Goal: Task Accomplishment & Management: Manage account settings

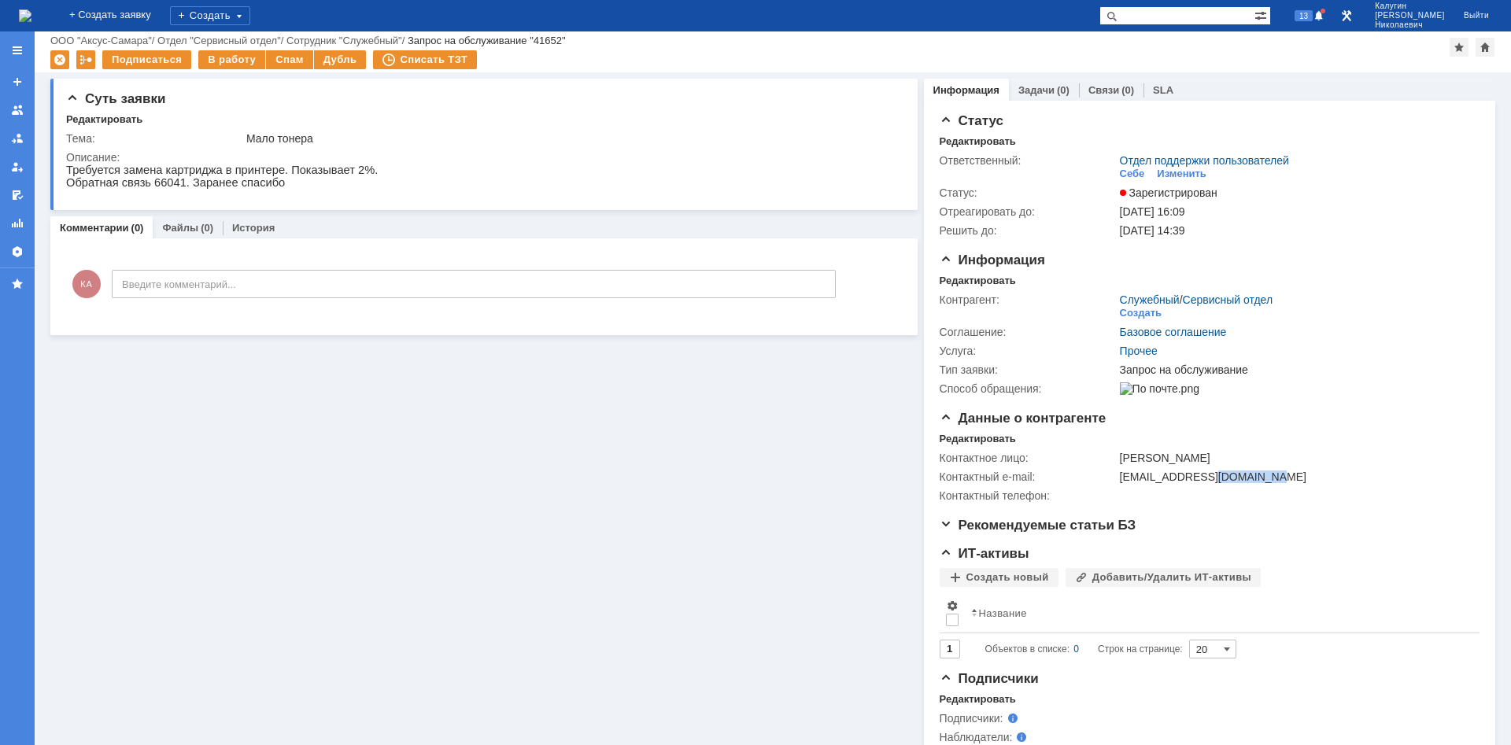
scroll to position [30, 0]
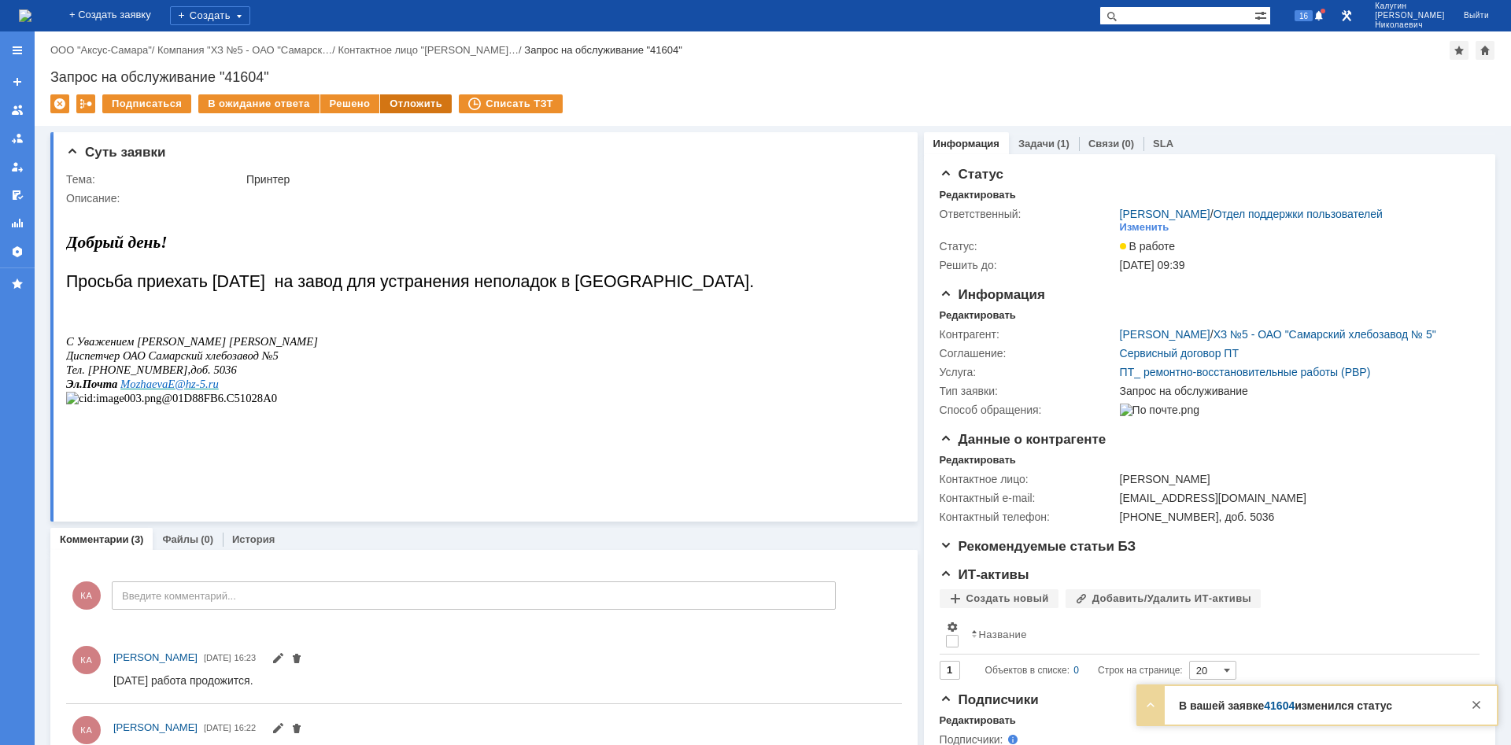
click at [412, 105] on div "Отложить" at bounding box center [416, 103] width 72 height 19
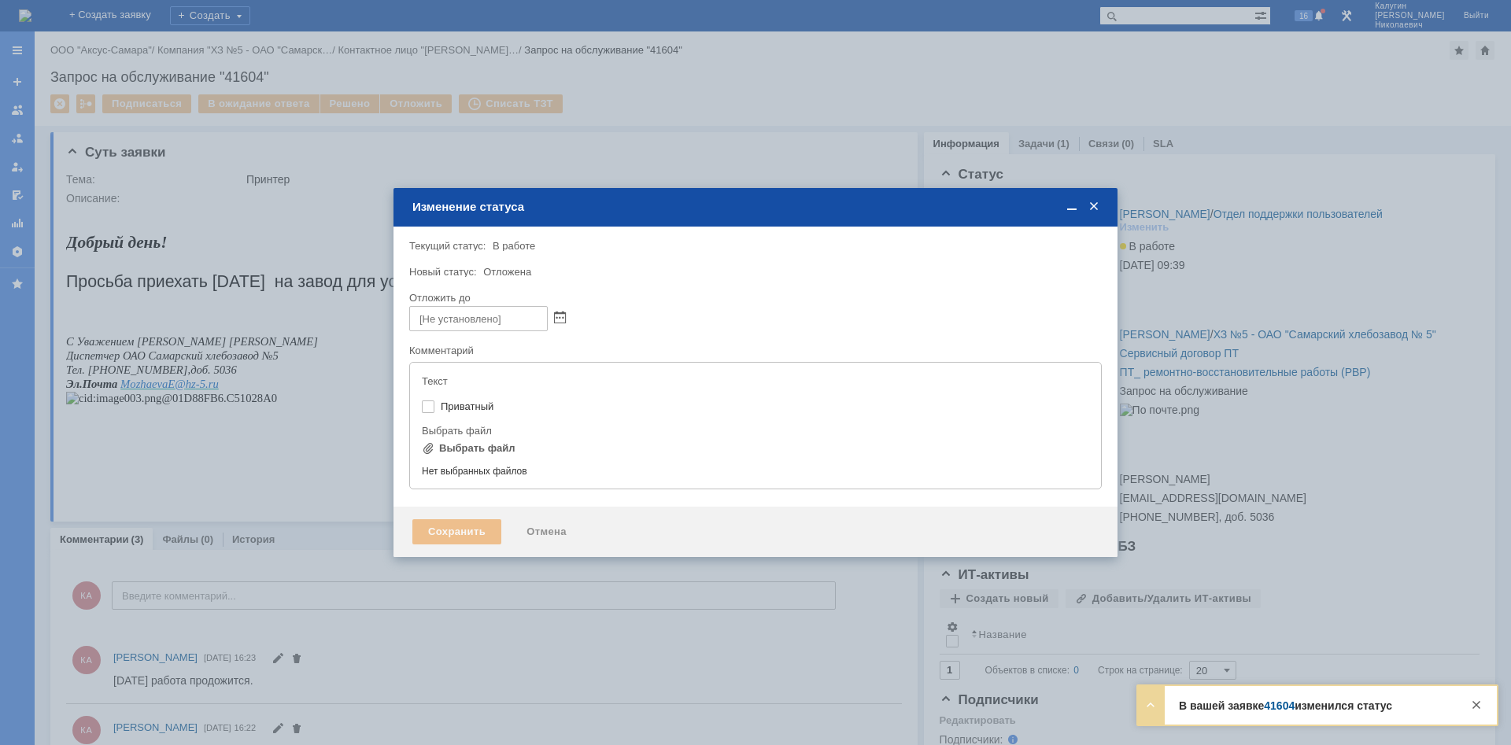
type input "[не указано]"
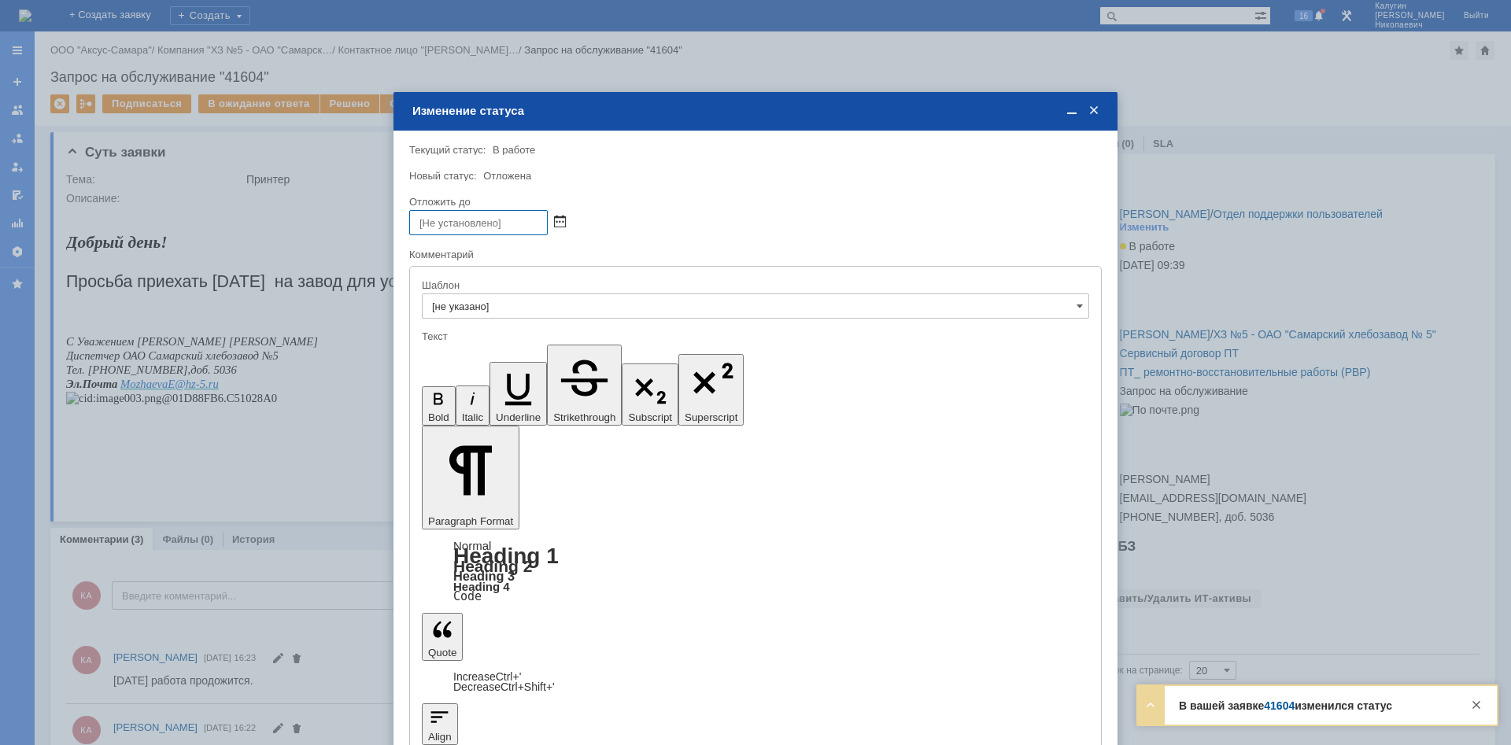
click at [559, 219] on span at bounding box center [560, 222] width 12 height 13
click at [446, 317] on div "8" at bounding box center [443, 315] width 16 height 13
type input "08.09.2025 16:24"
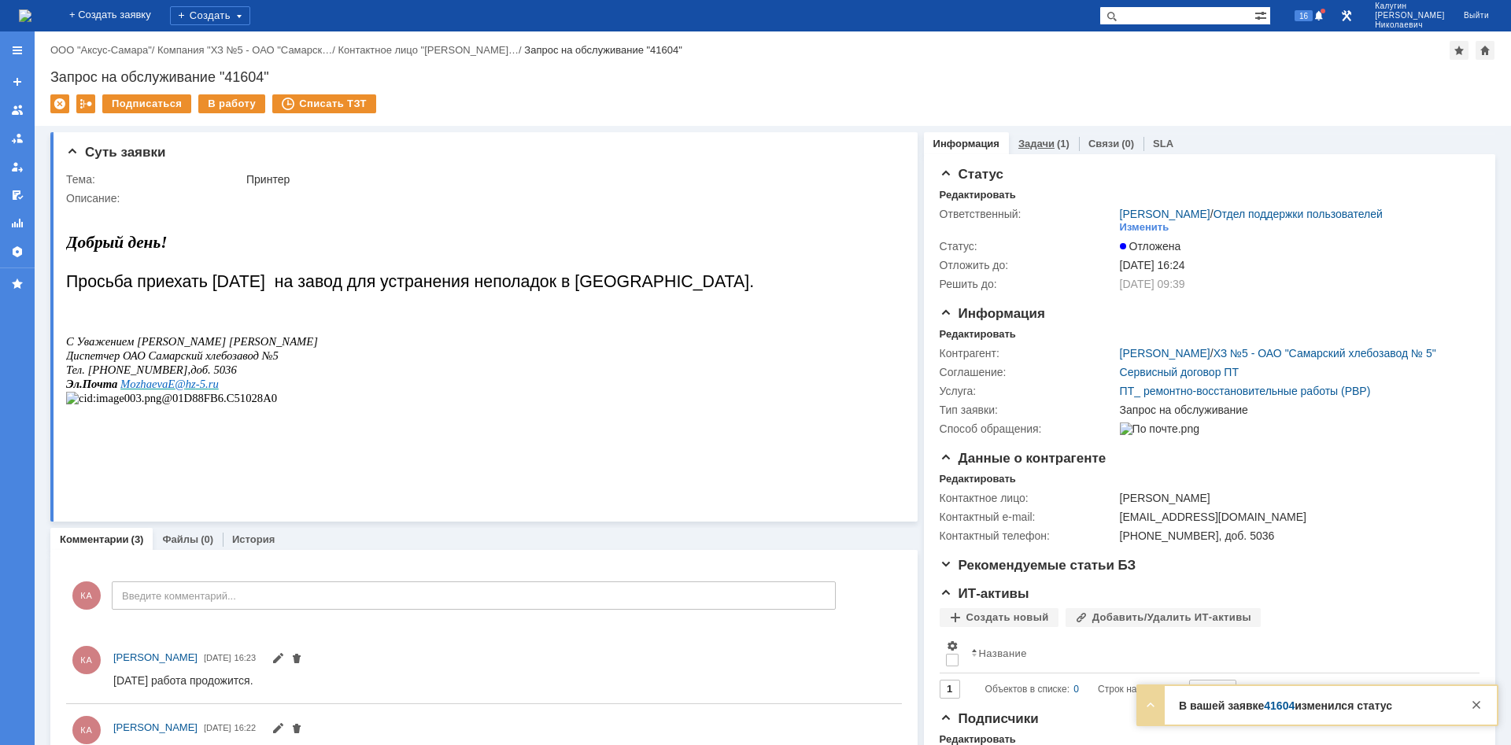
click at [1035, 146] on link "Задачи" at bounding box center [1037, 144] width 36 height 12
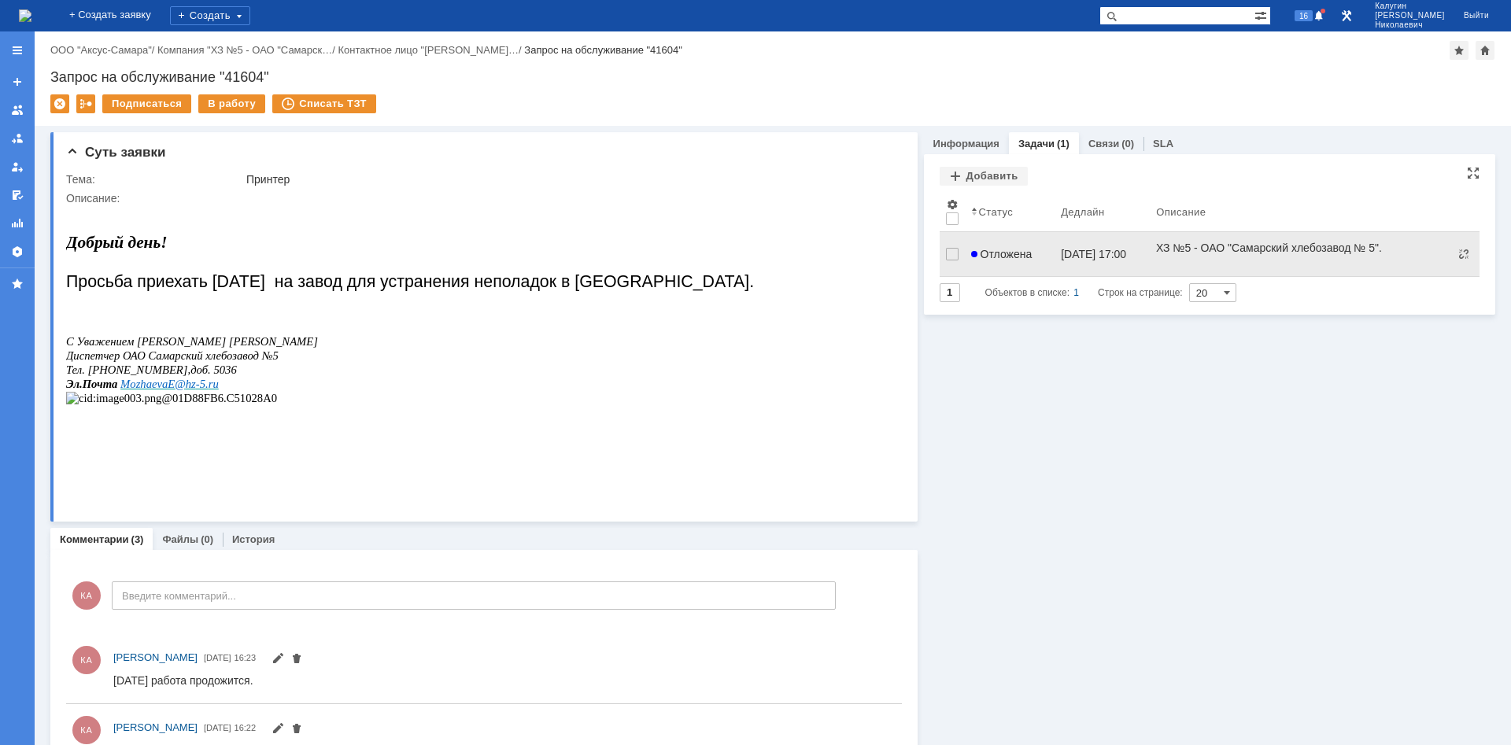
click at [1012, 248] on span "Отложена" at bounding box center [1001, 254] width 61 height 13
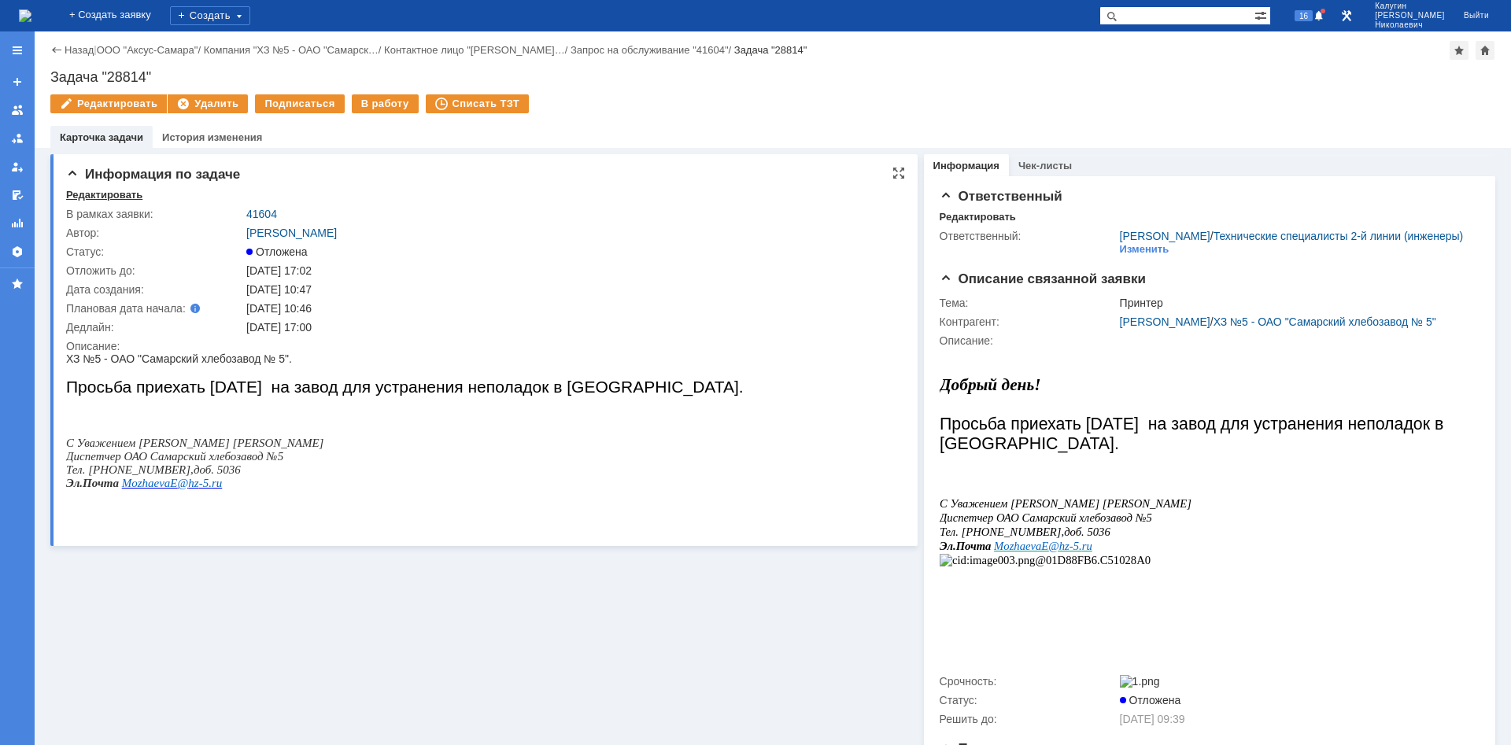
click at [105, 190] on div "Редактировать" at bounding box center [104, 195] width 76 height 13
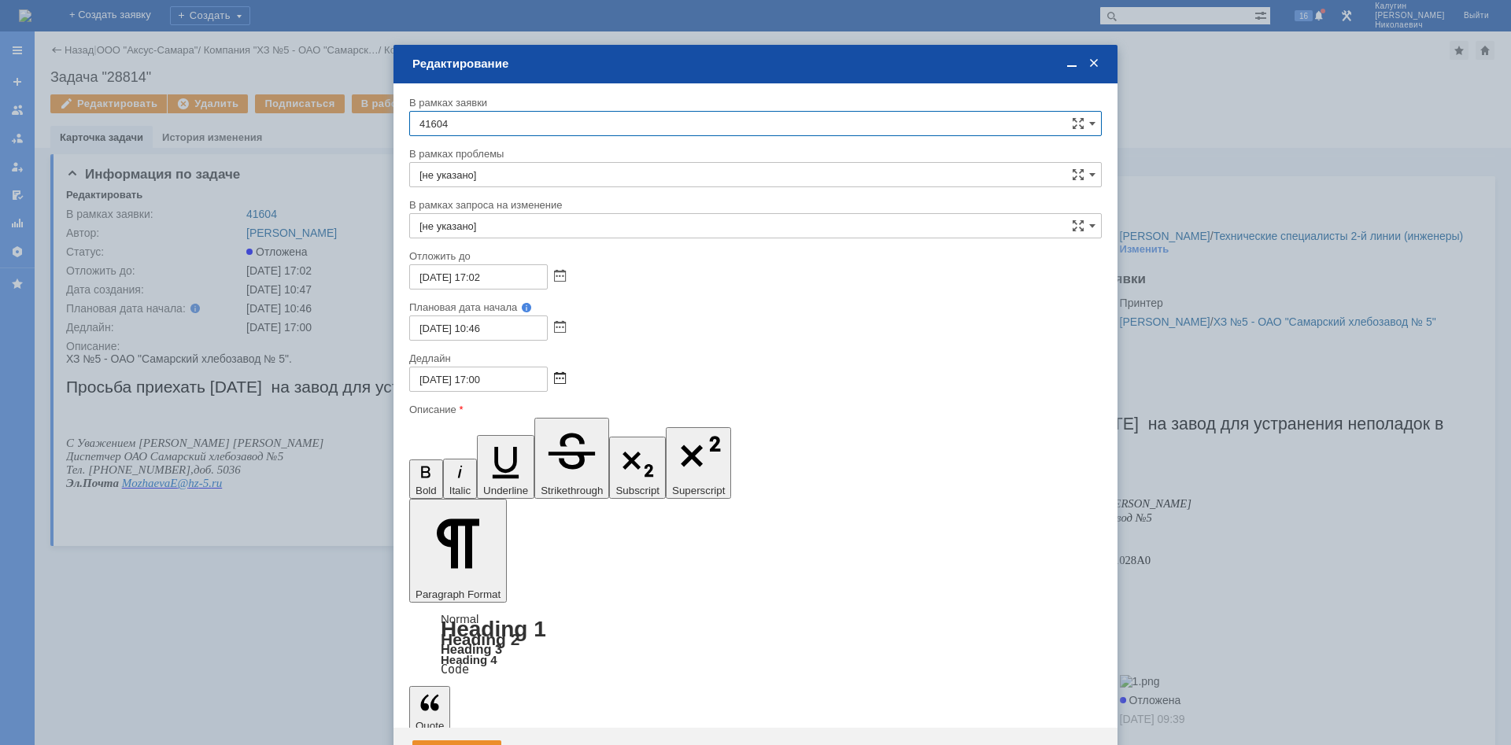
click at [559, 378] on span at bounding box center [560, 379] width 12 height 13
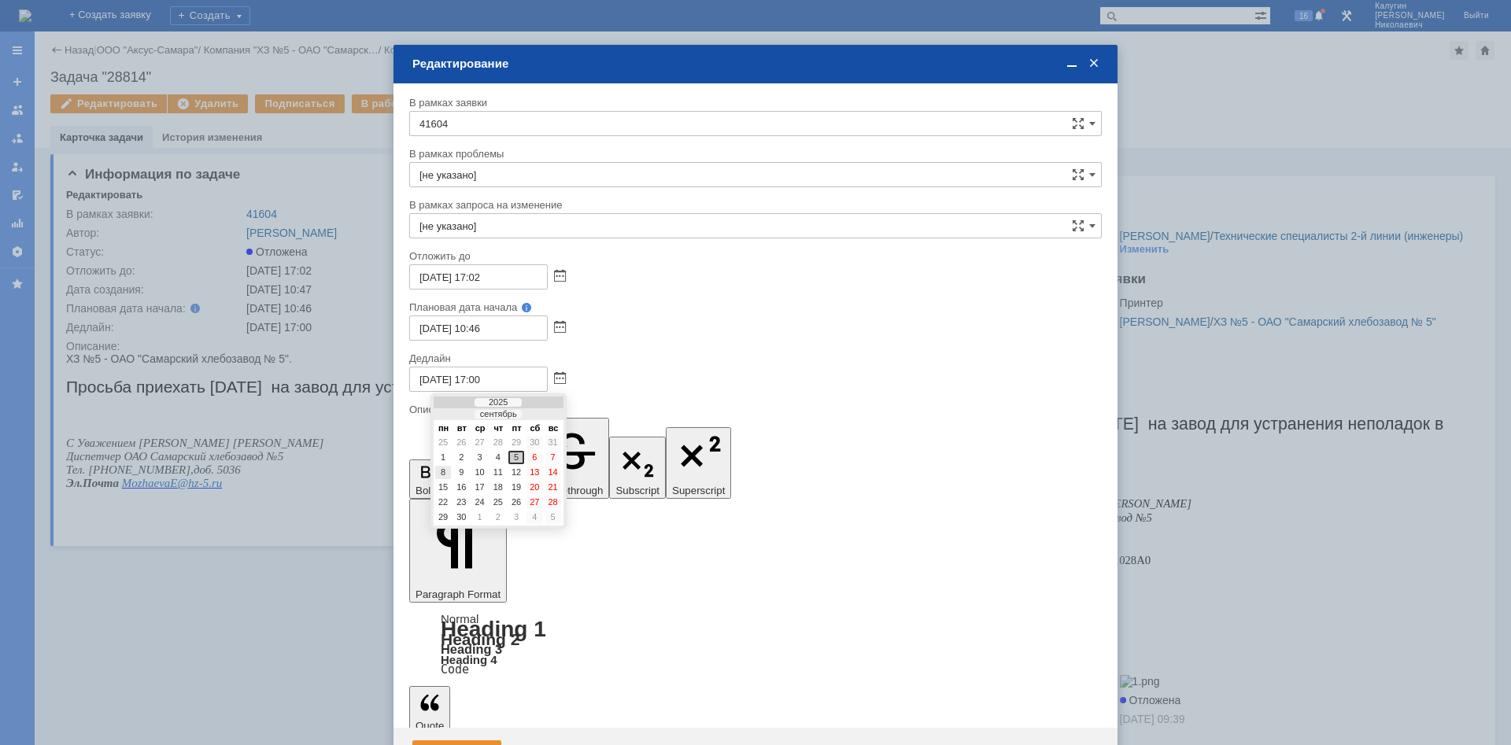
click at [443, 472] on div "8" at bounding box center [443, 472] width 16 height 13
type input "08.09.2025 17:00"
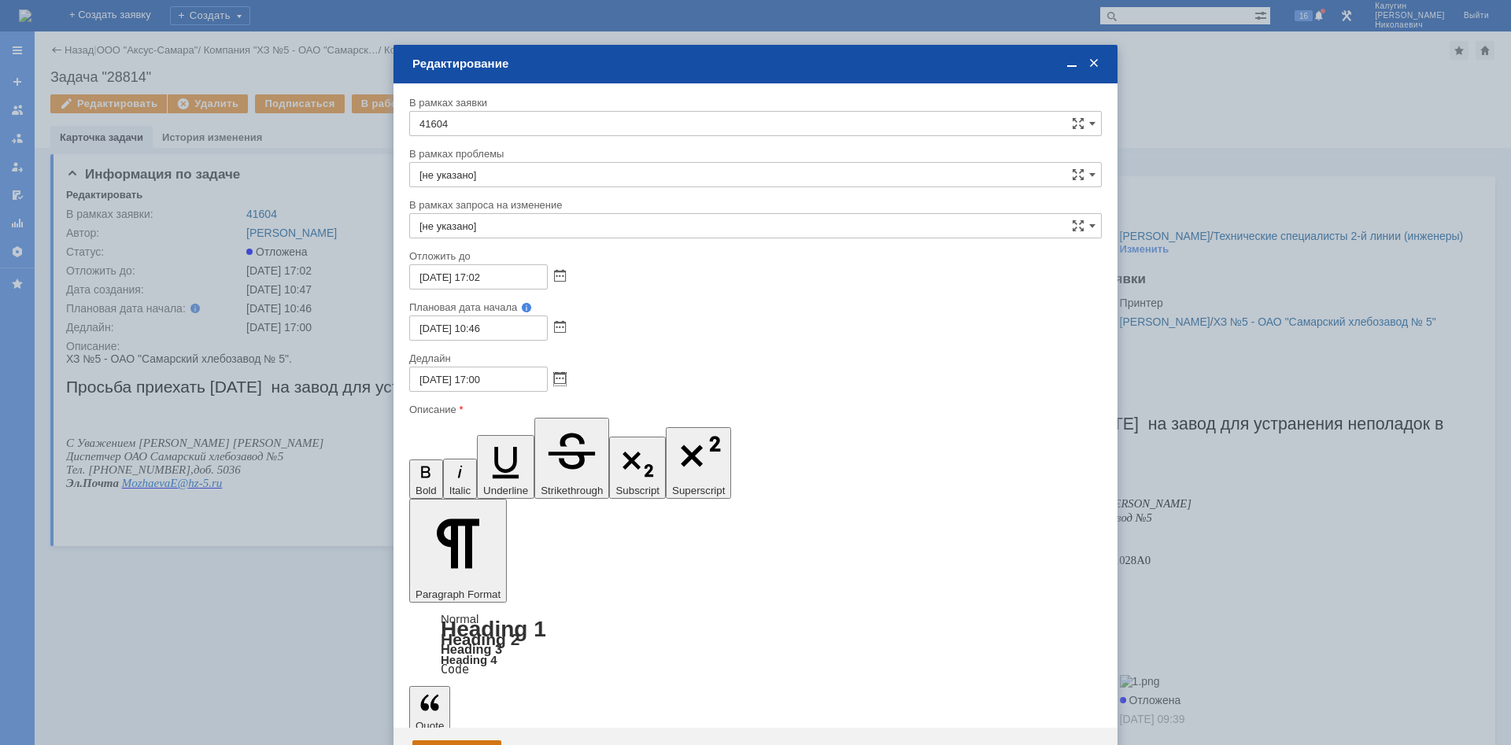
click at [435, 741] on div "Сохранить" at bounding box center [456, 753] width 89 height 25
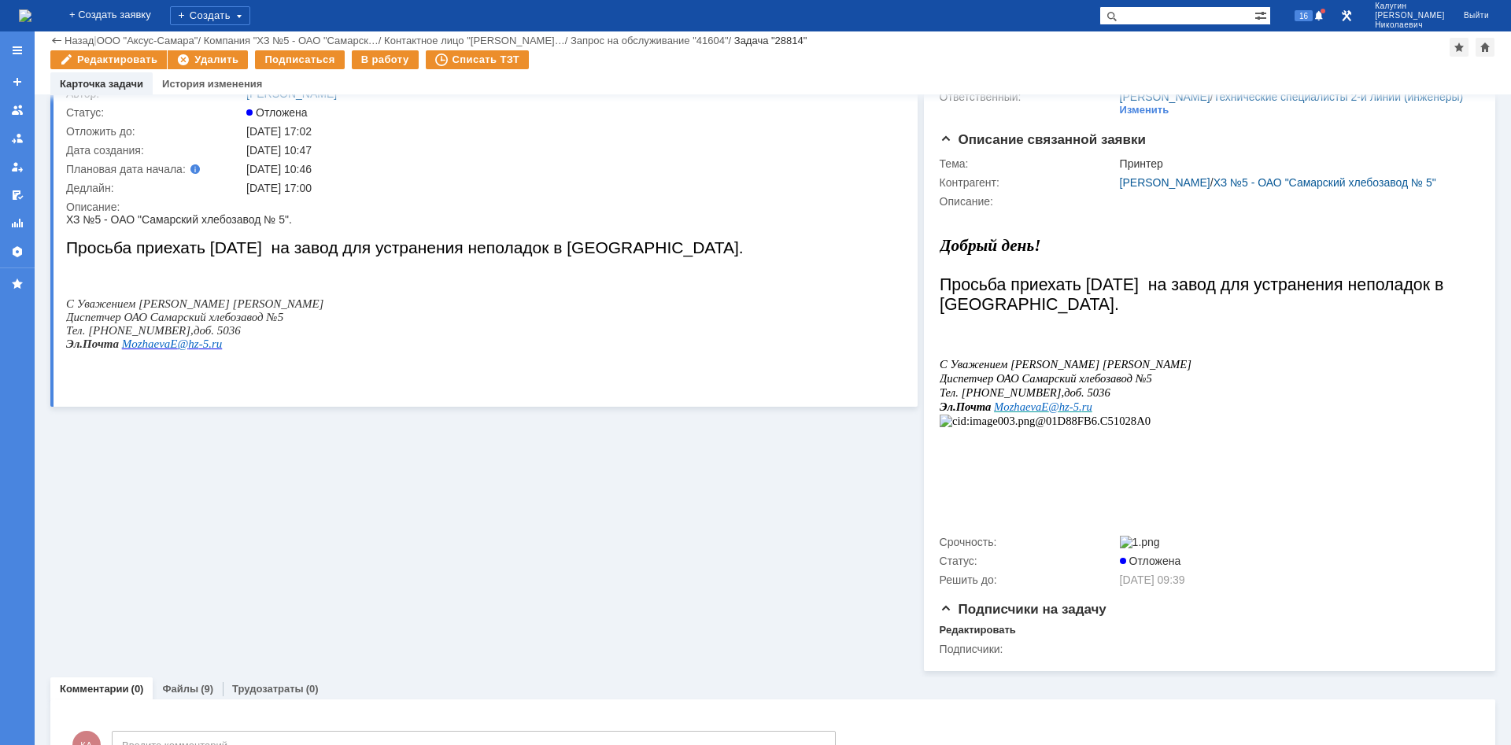
scroll to position [162, 0]
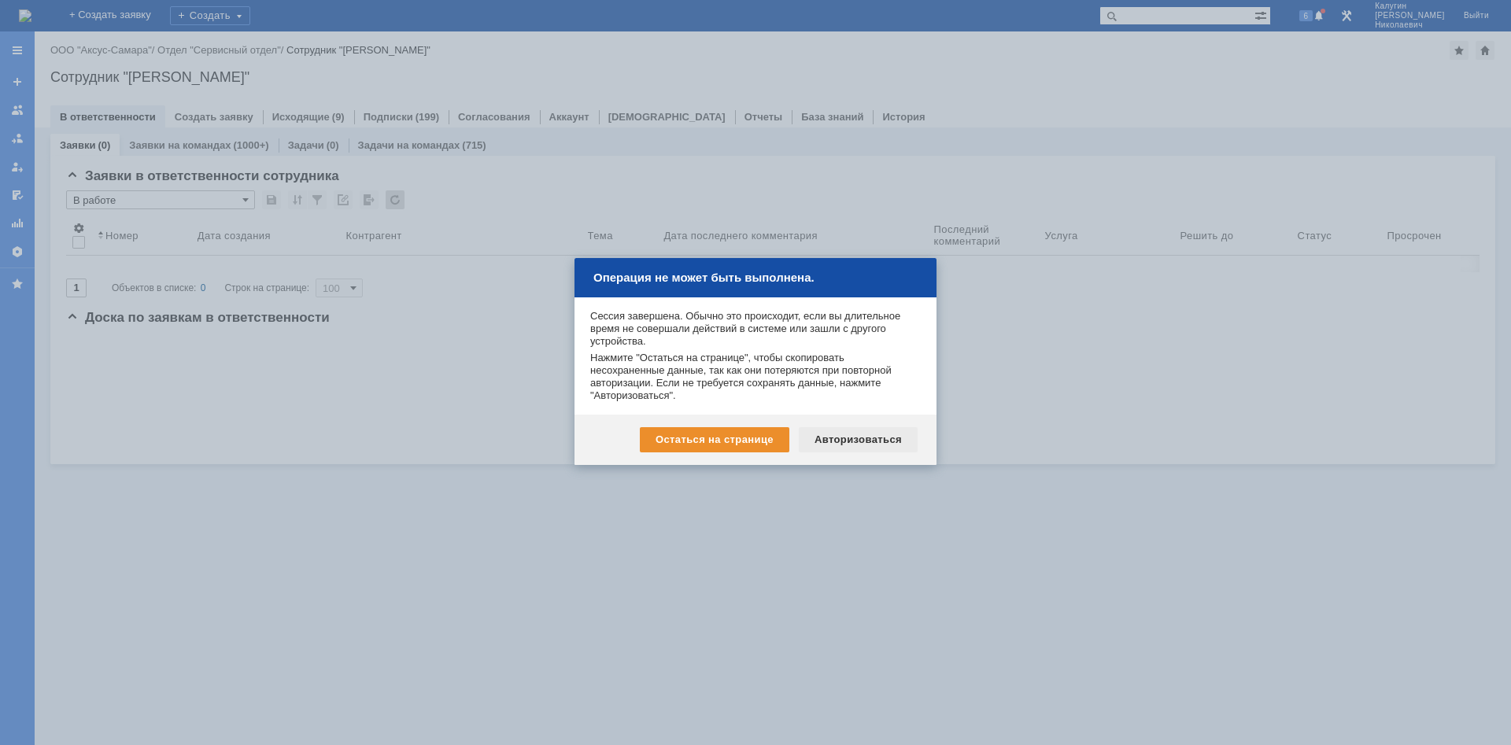
scroll to position [182, 499]
click at [0, 0] on div "Авторизоваться" at bounding box center [0, 0] width 0 height 0
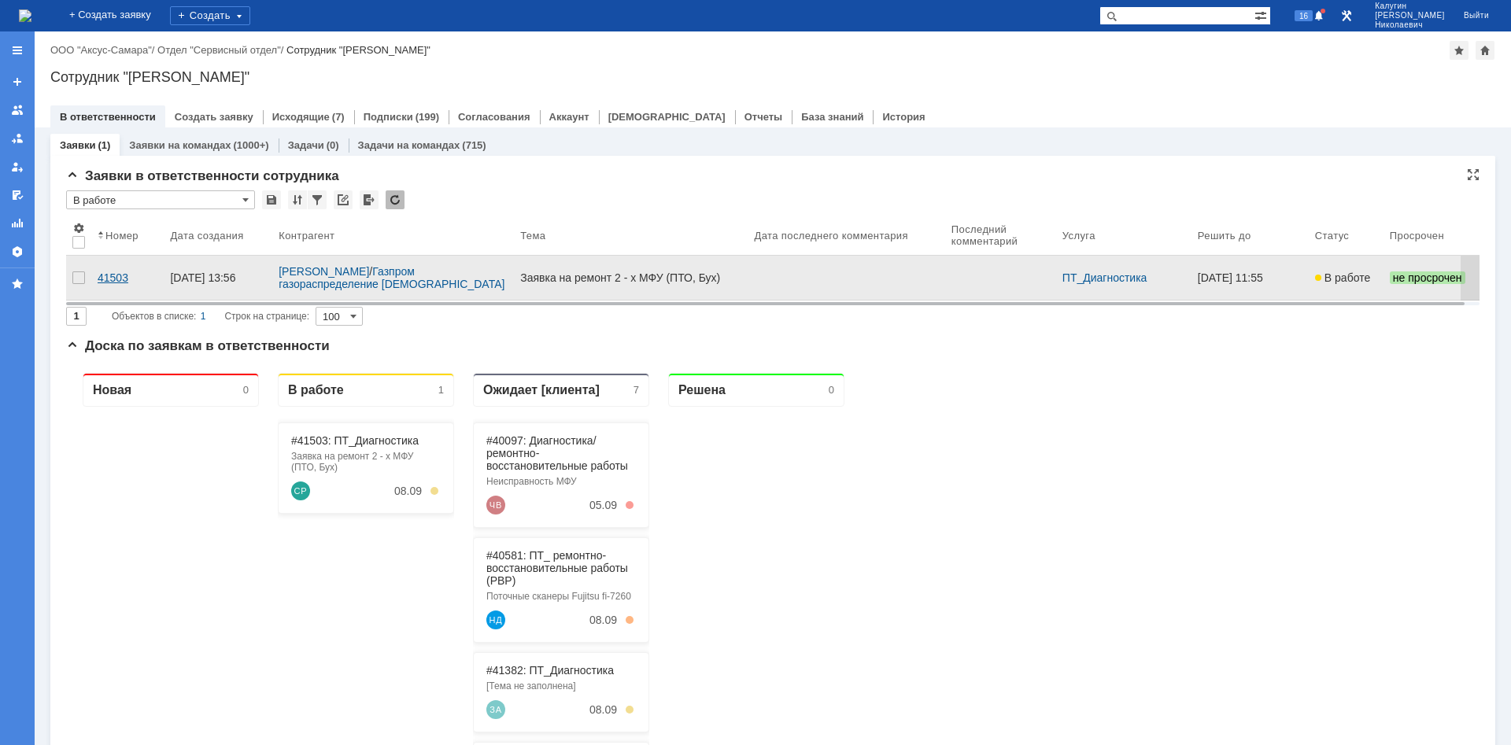
click at [114, 272] on div "41503" at bounding box center [128, 278] width 60 height 13
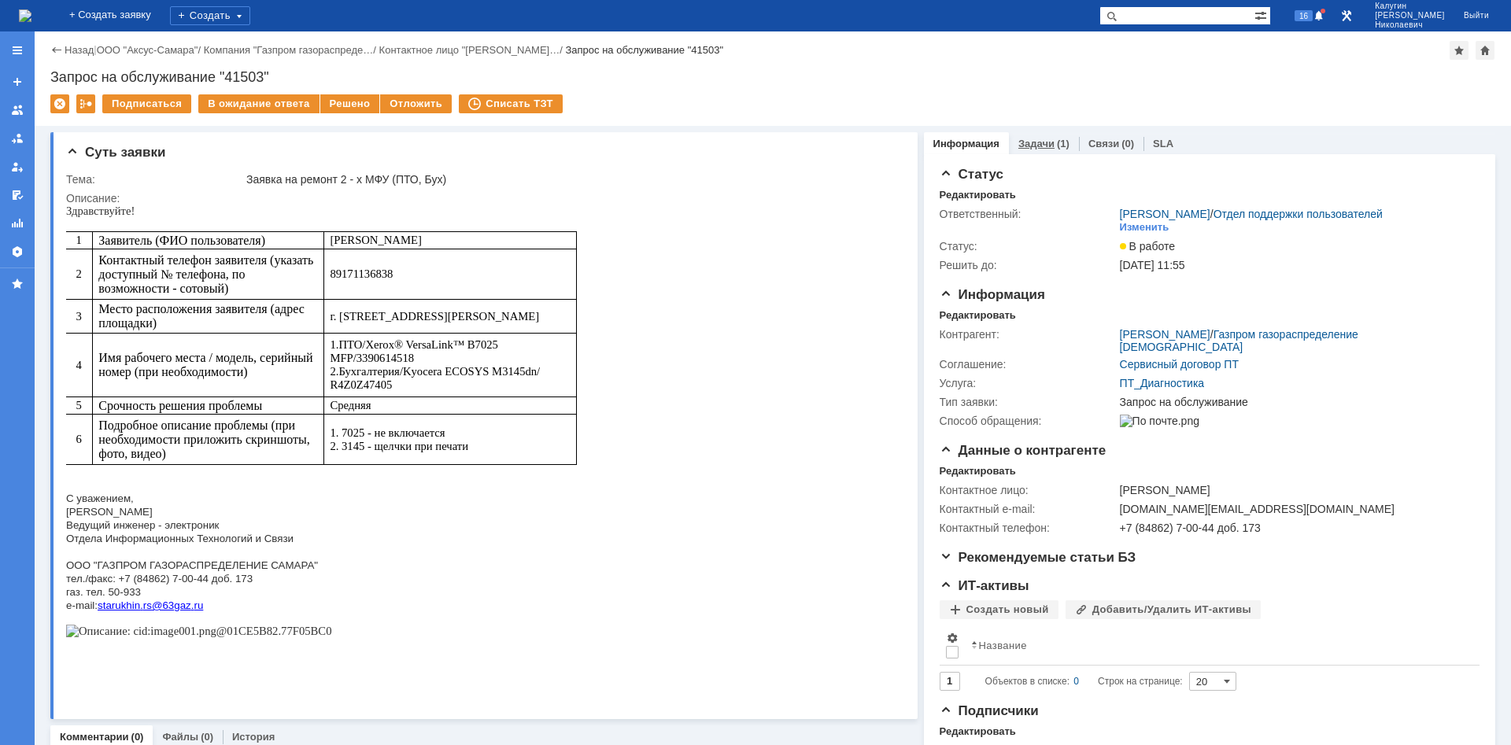
click at [1028, 143] on link "Задачи" at bounding box center [1037, 144] width 36 height 12
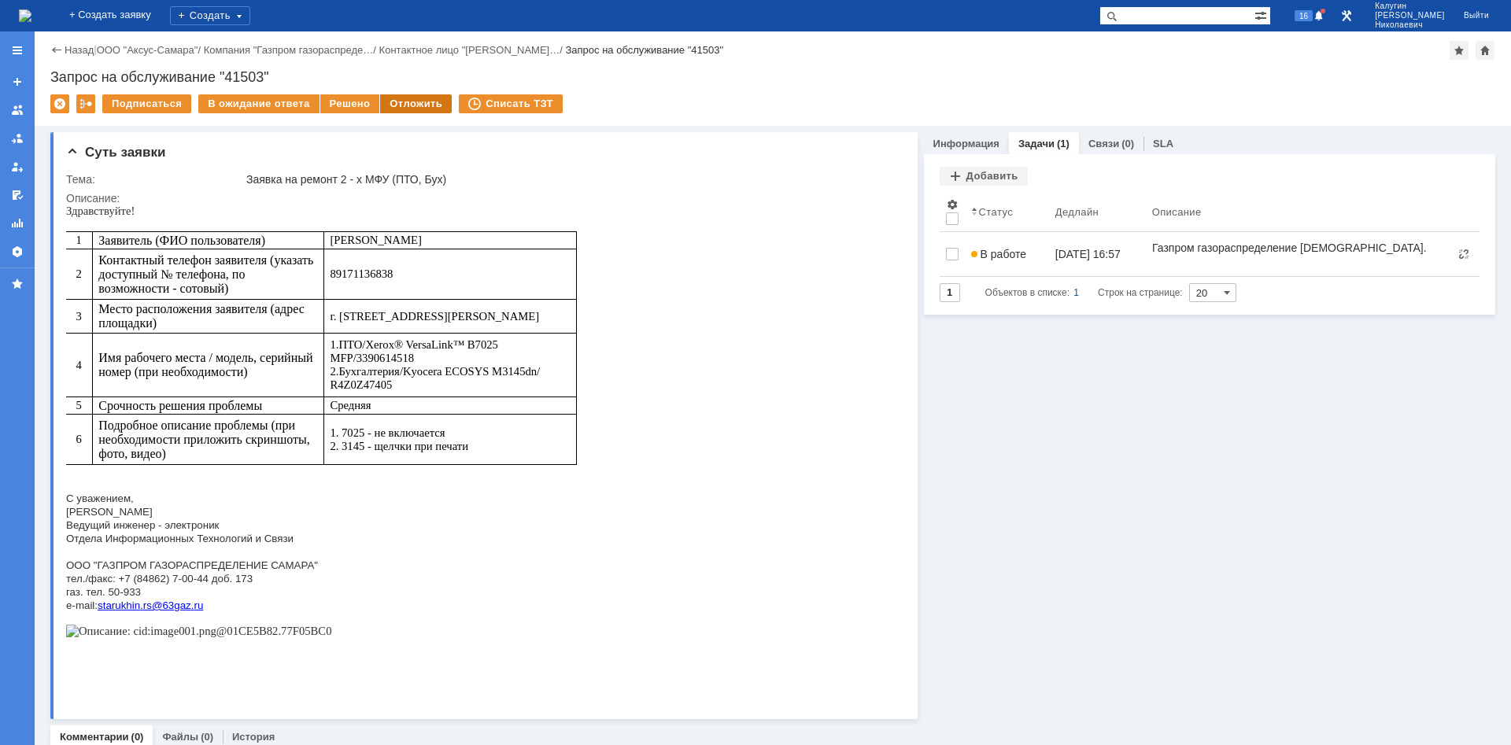
click at [416, 97] on div "Отложить" at bounding box center [416, 103] width 72 height 19
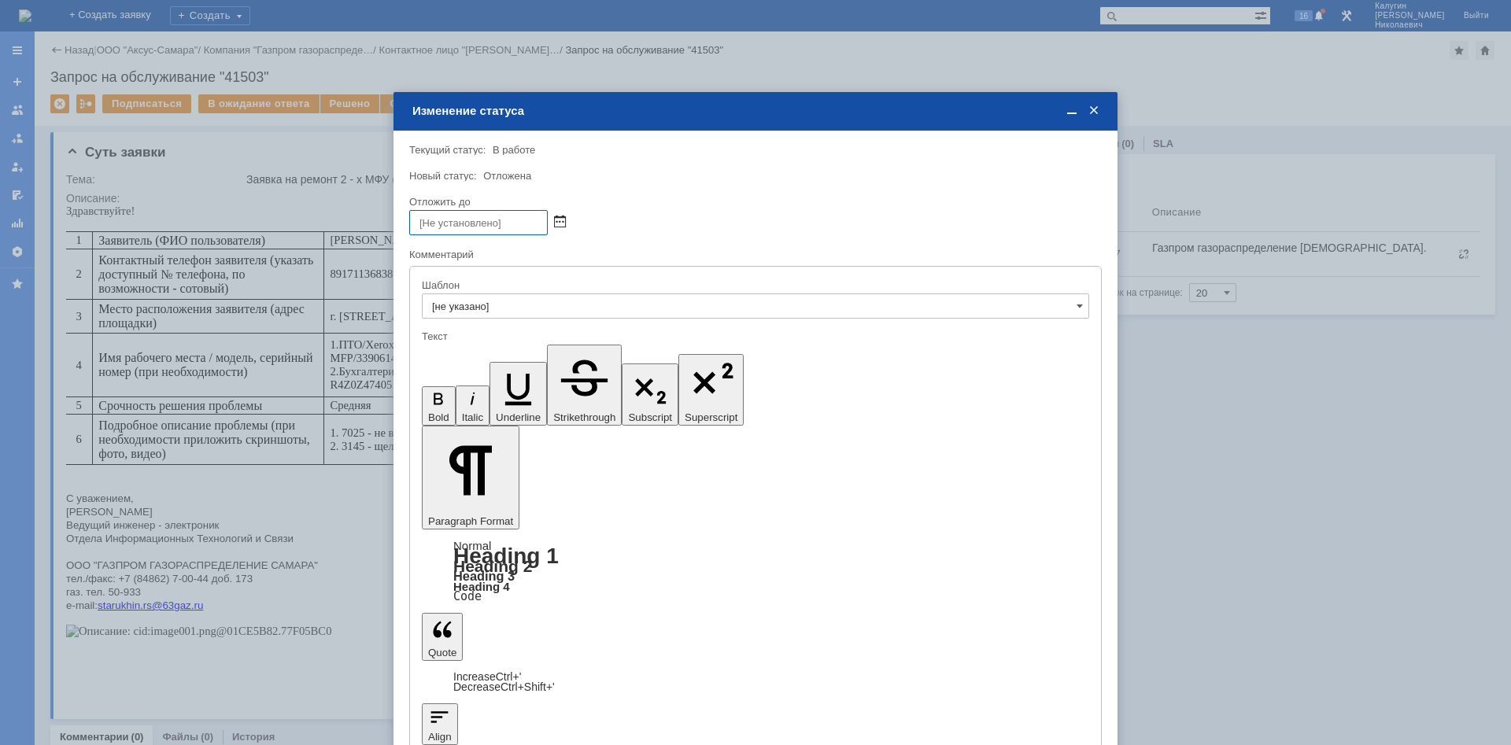
click at [559, 224] on span at bounding box center [560, 222] width 12 height 13
click at [520, 320] on div "12" at bounding box center [517, 315] width 16 height 13
type input "12.09.2025 16:27"
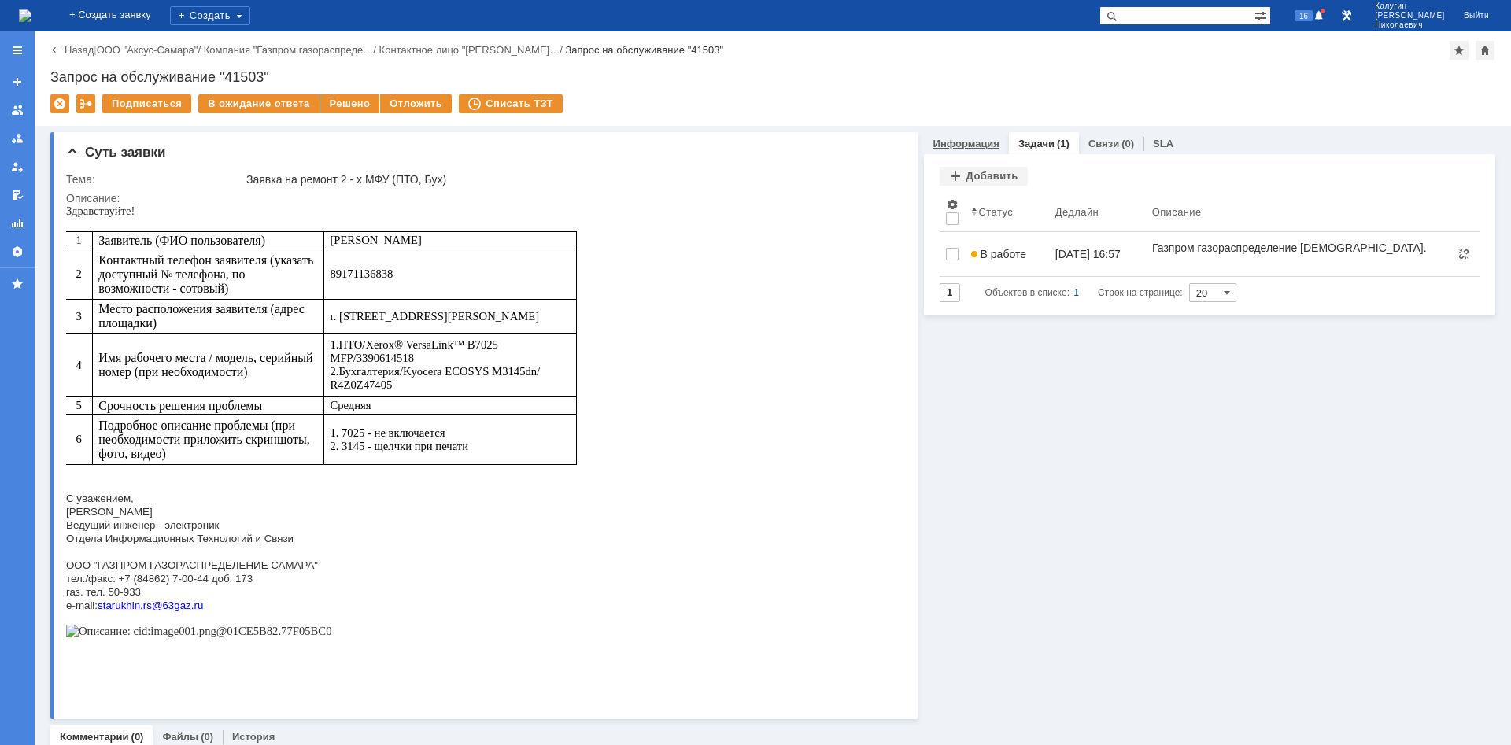
click at [961, 146] on link "Информация" at bounding box center [967, 144] width 66 height 12
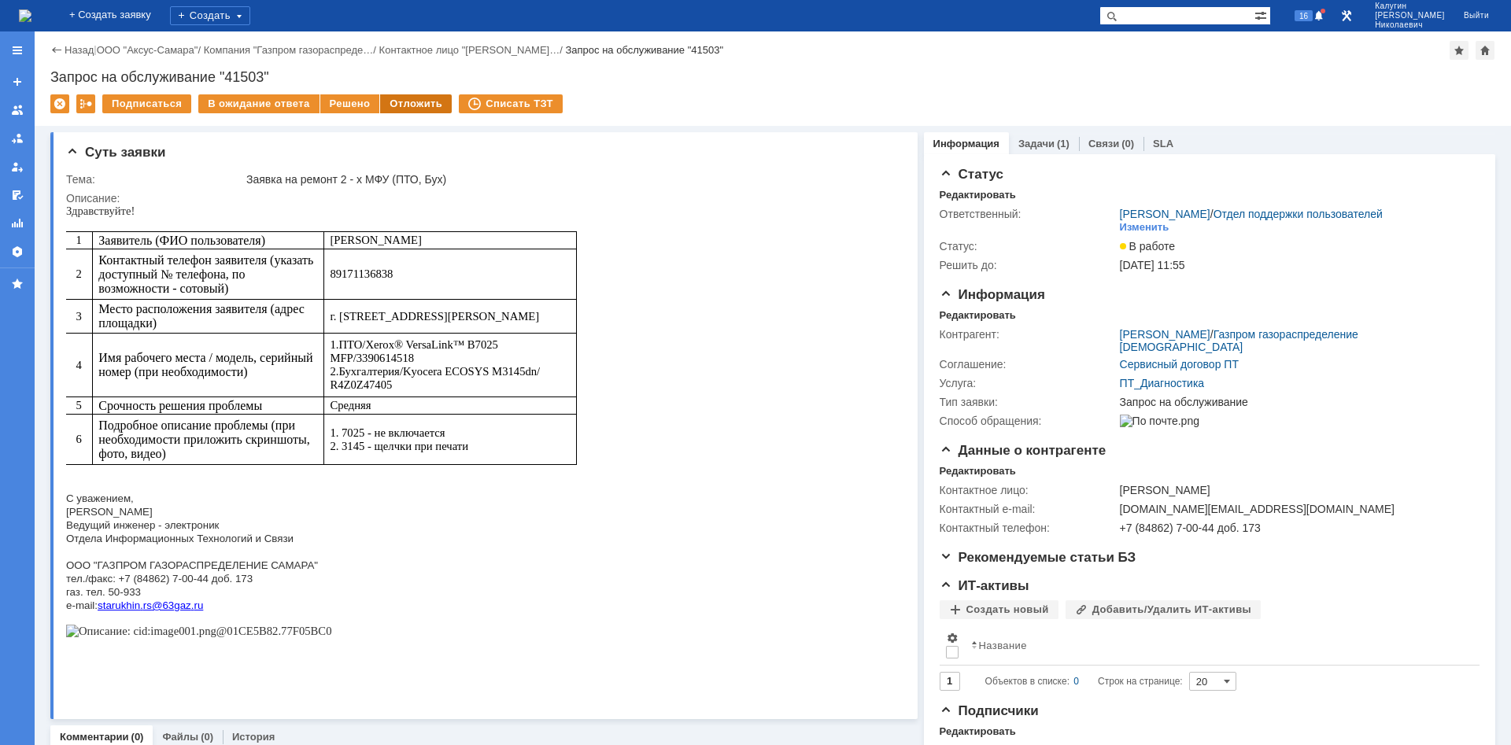
click at [412, 107] on div "Отложить" at bounding box center [416, 103] width 72 height 19
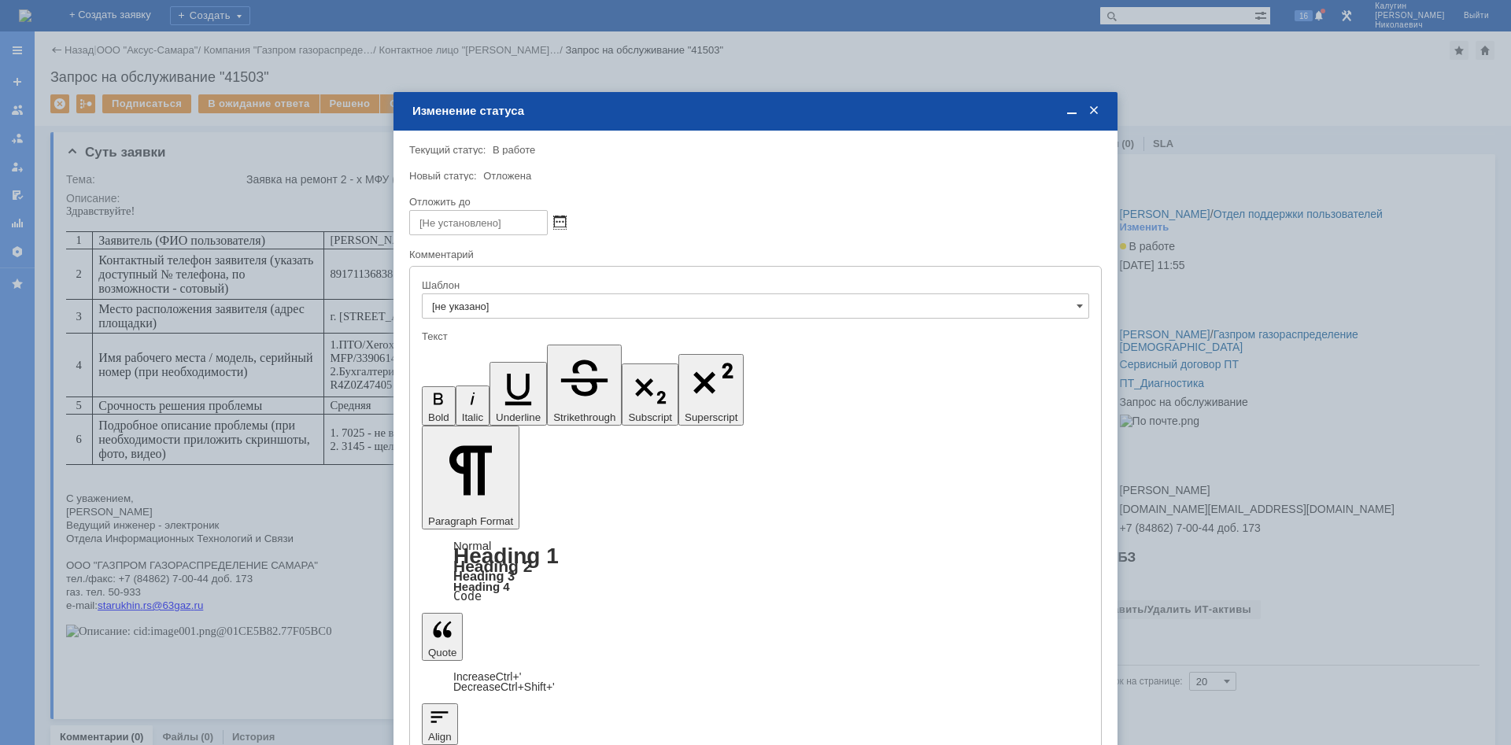
click at [557, 219] on span at bounding box center [560, 222] width 12 height 13
drag, startPoint x: 516, startPoint y: 314, endPoint x: 511, endPoint y: 325, distance: 12.3
click at [516, 314] on div "12" at bounding box center [517, 315] width 16 height 13
type input "12.09.2025 16:28"
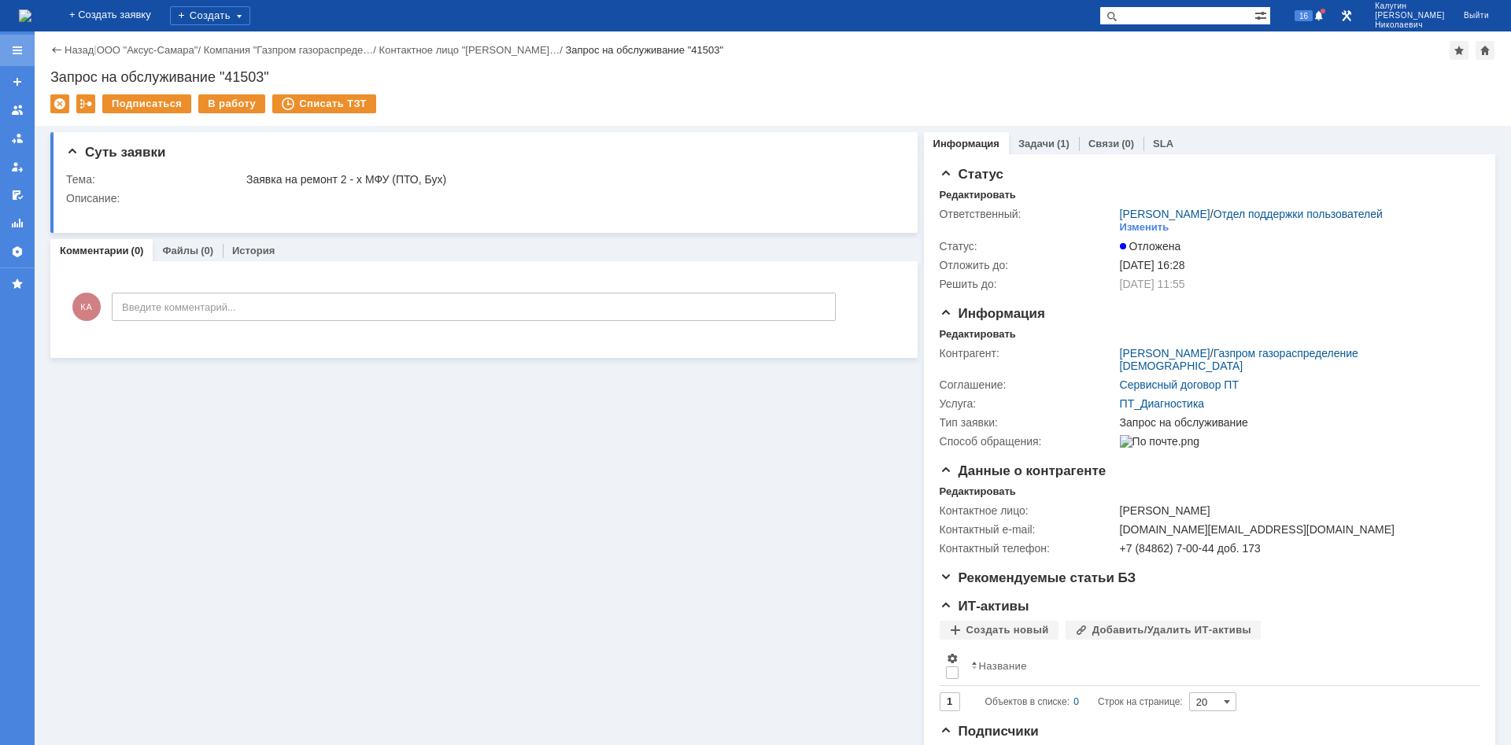
click at [23, 53] on div at bounding box center [17, 50] width 13 height 13
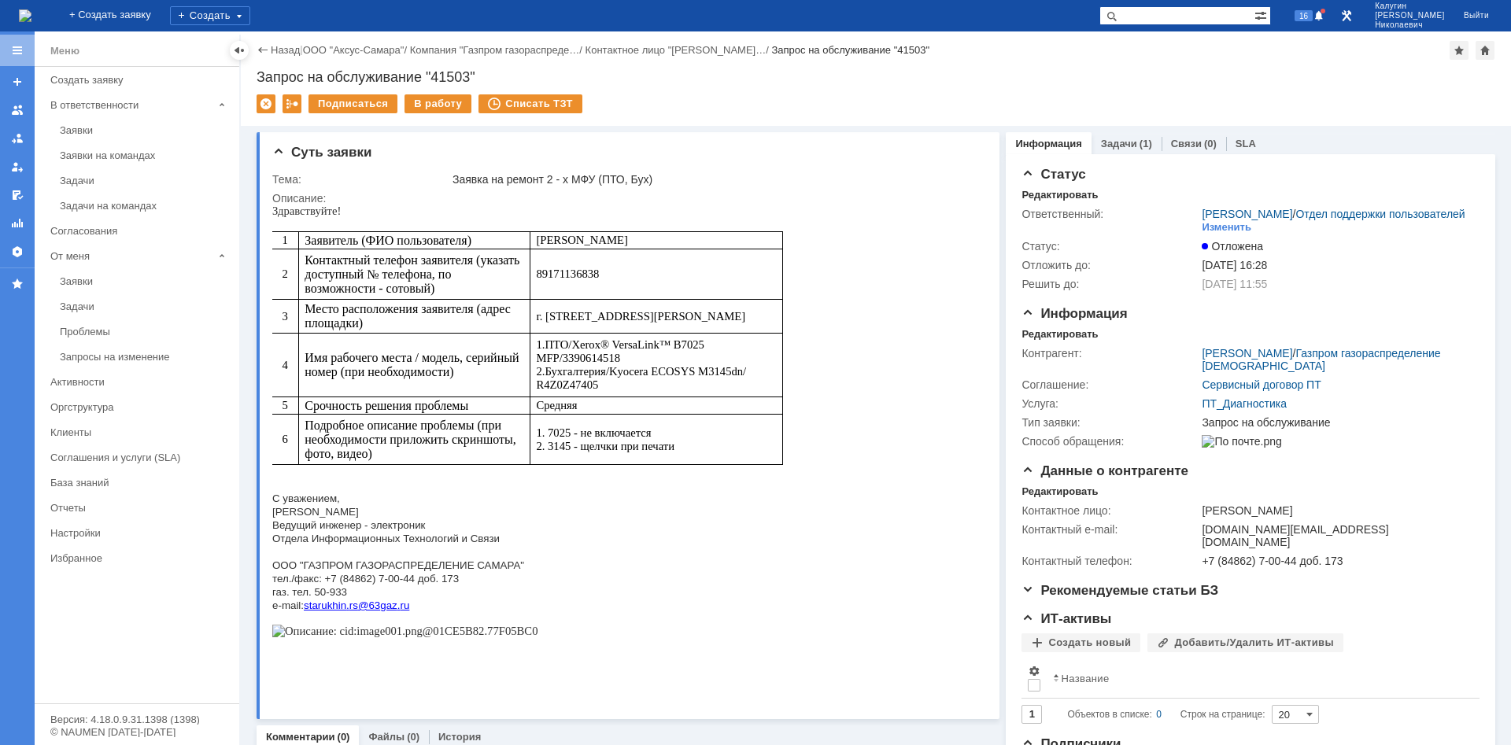
click at [68, 125] on div "Заявки" at bounding box center [145, 130] width 170 height 12
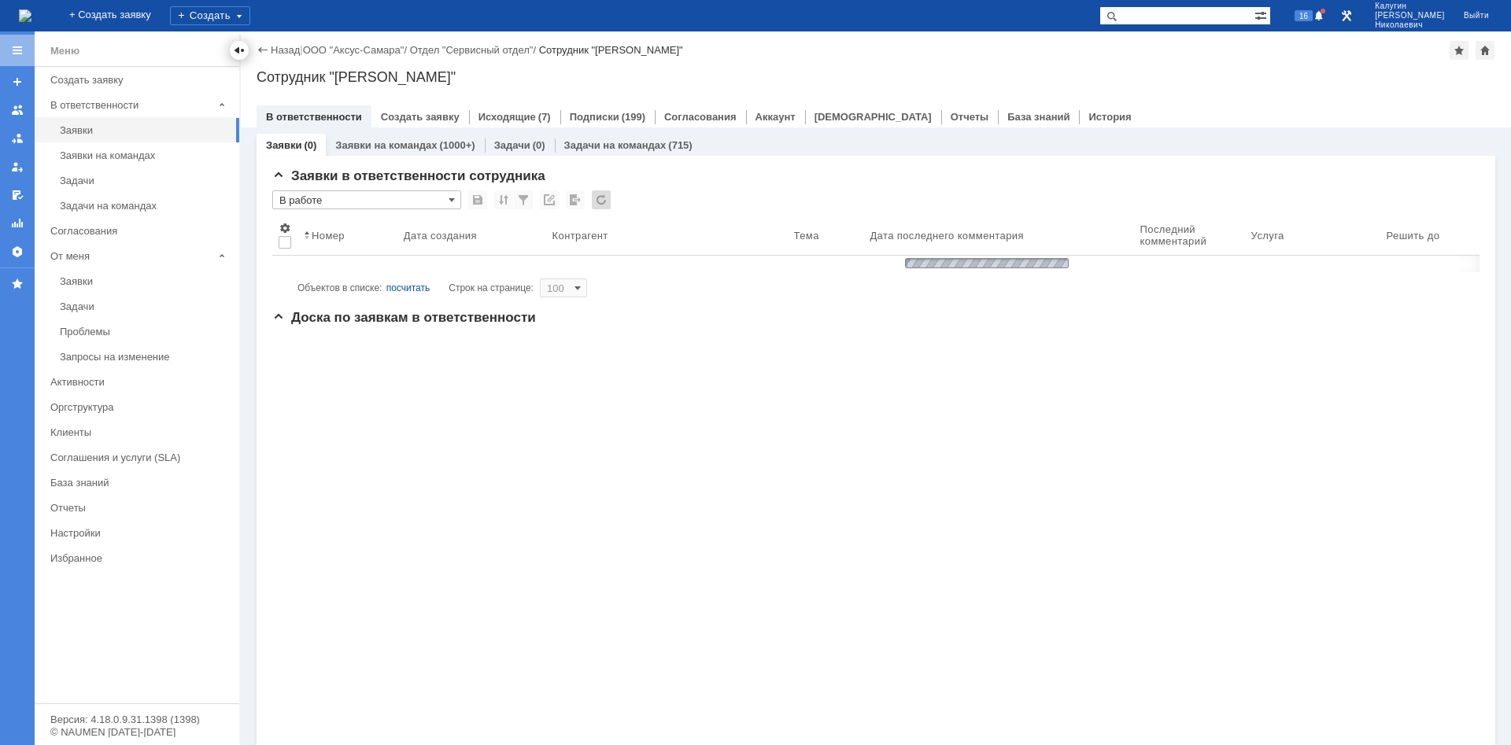
click at [236, 52] on div at bounding box center [239, 50] width 13 height 13
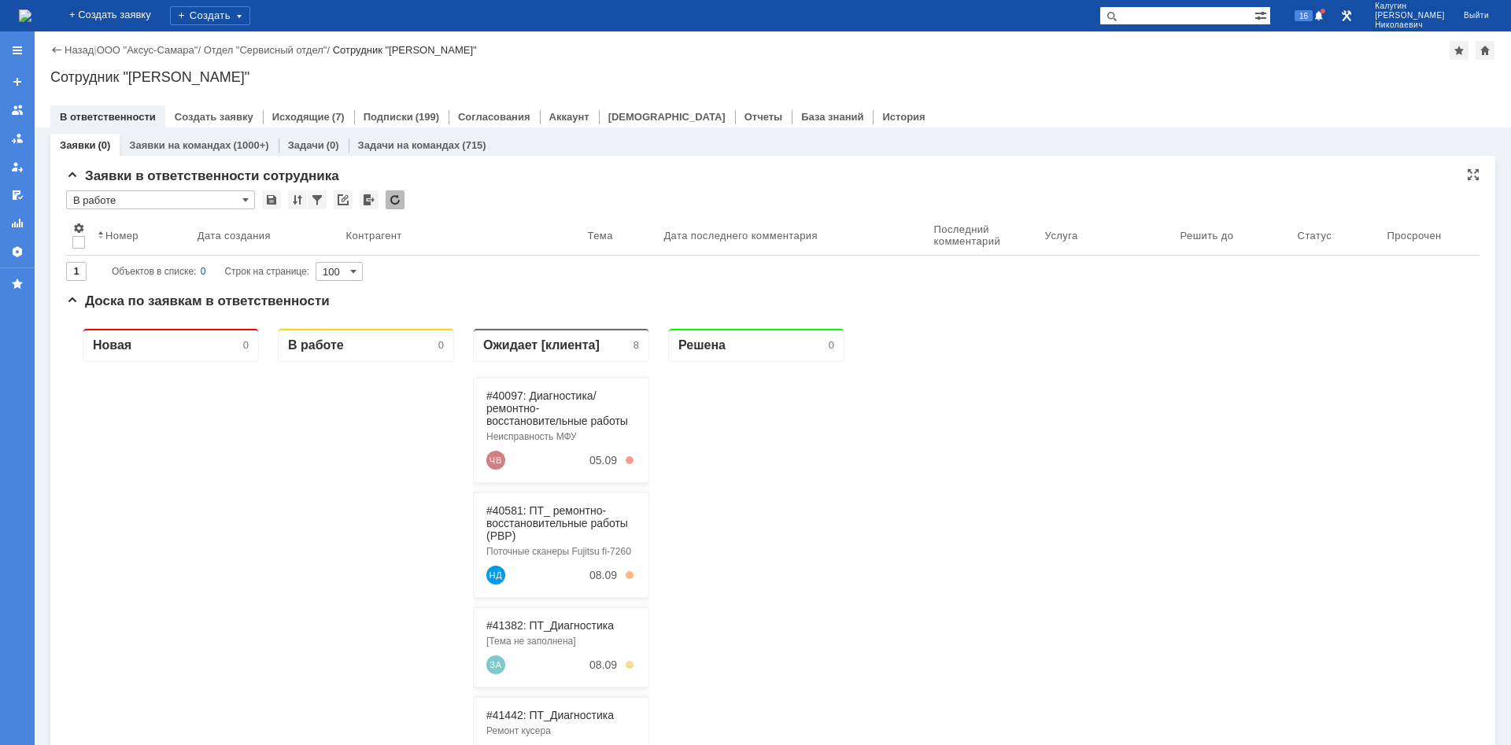
click at [151, 202] on input "В работе" at bounding box center [160, 200] width 189 height 19
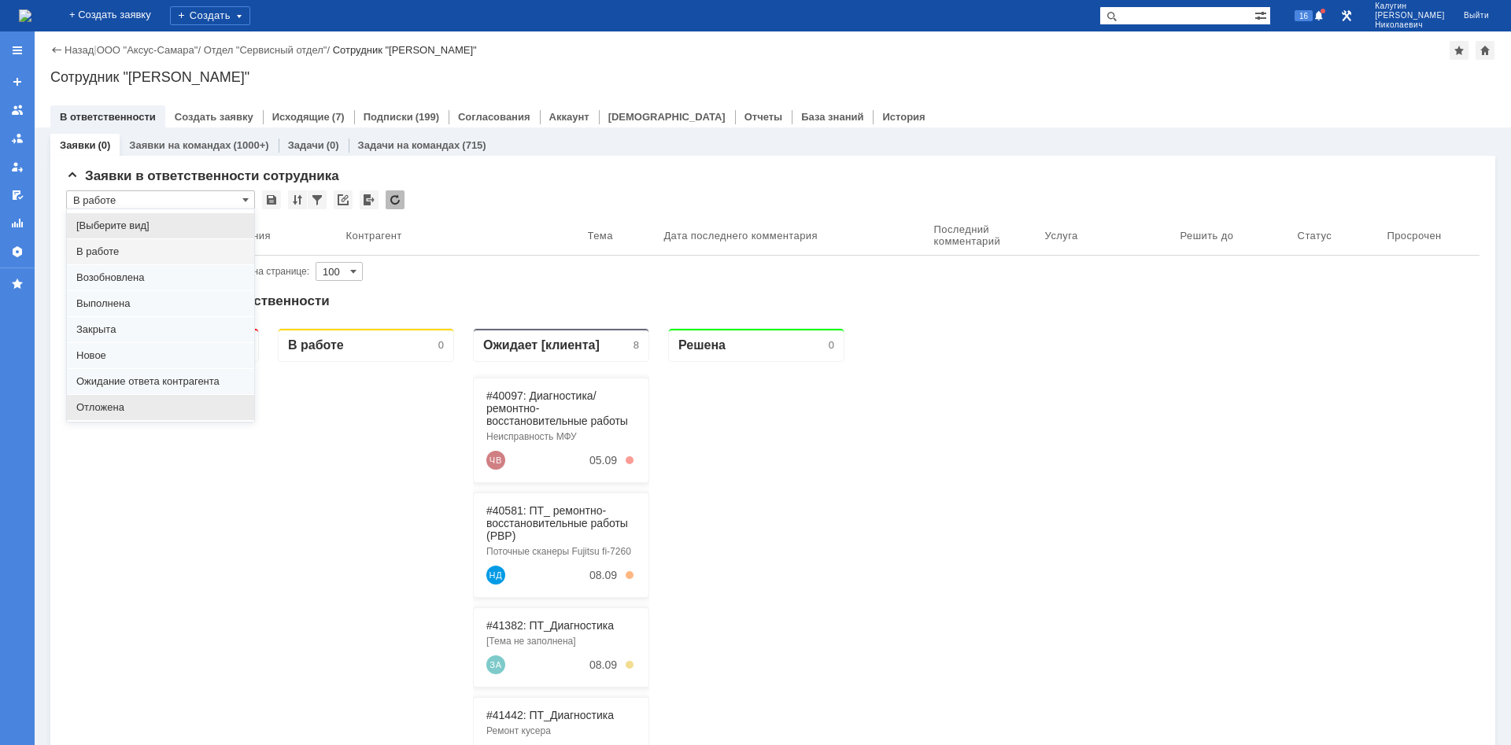
click at [101, 405] on span "Отложена" at bounding box center [160, 407] width 168 height 13
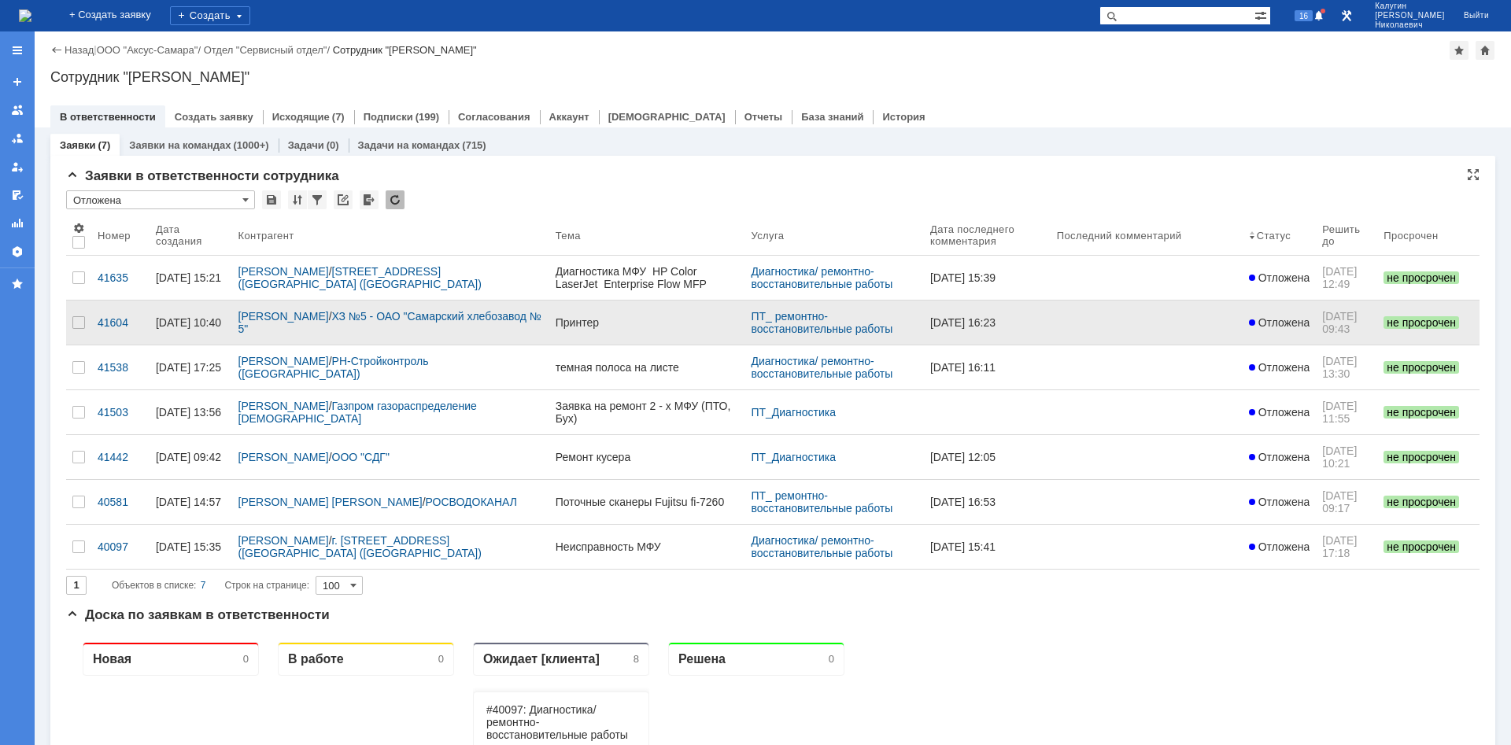
type input "Отложена"
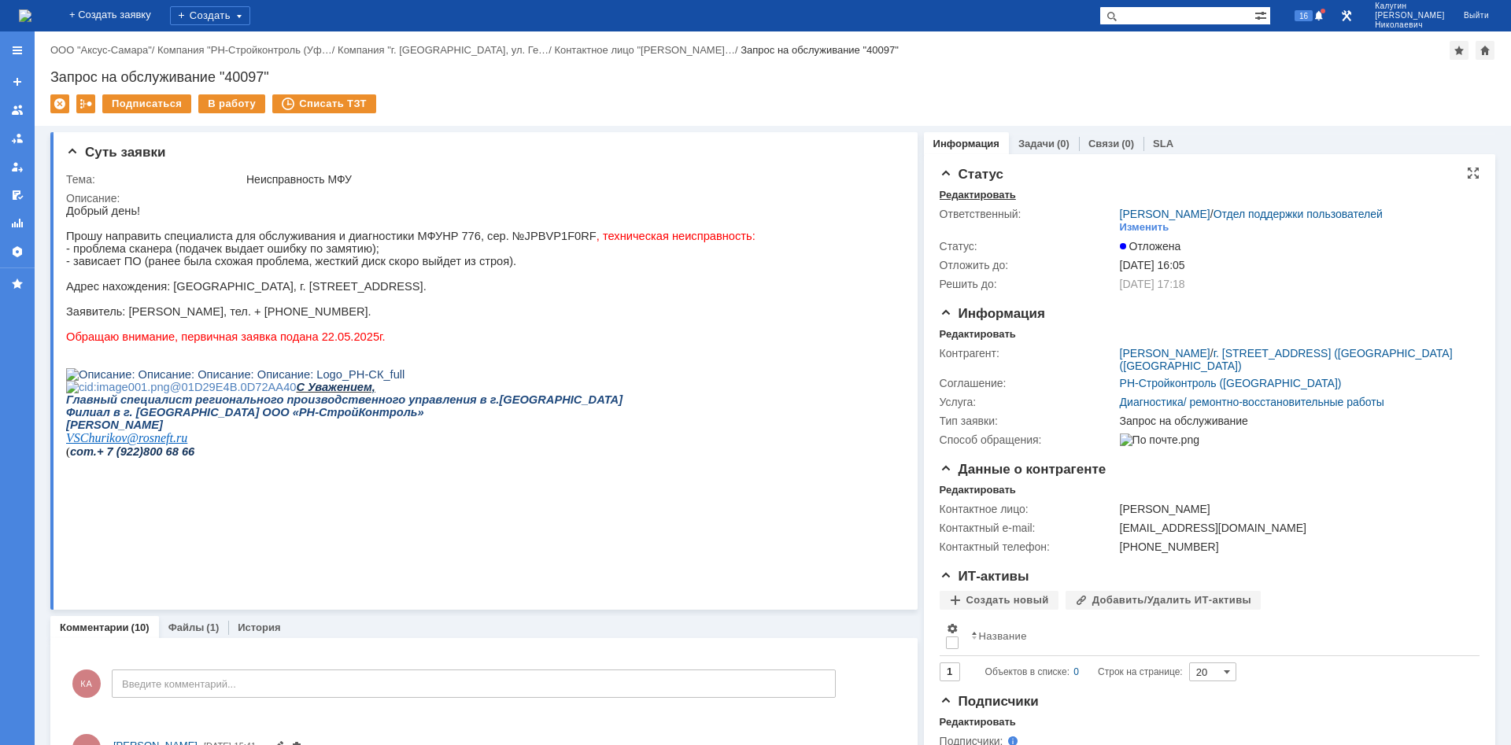
click at [960, 189] on div "Редактировать" at bounding box center [978, 195] width 76 height 13
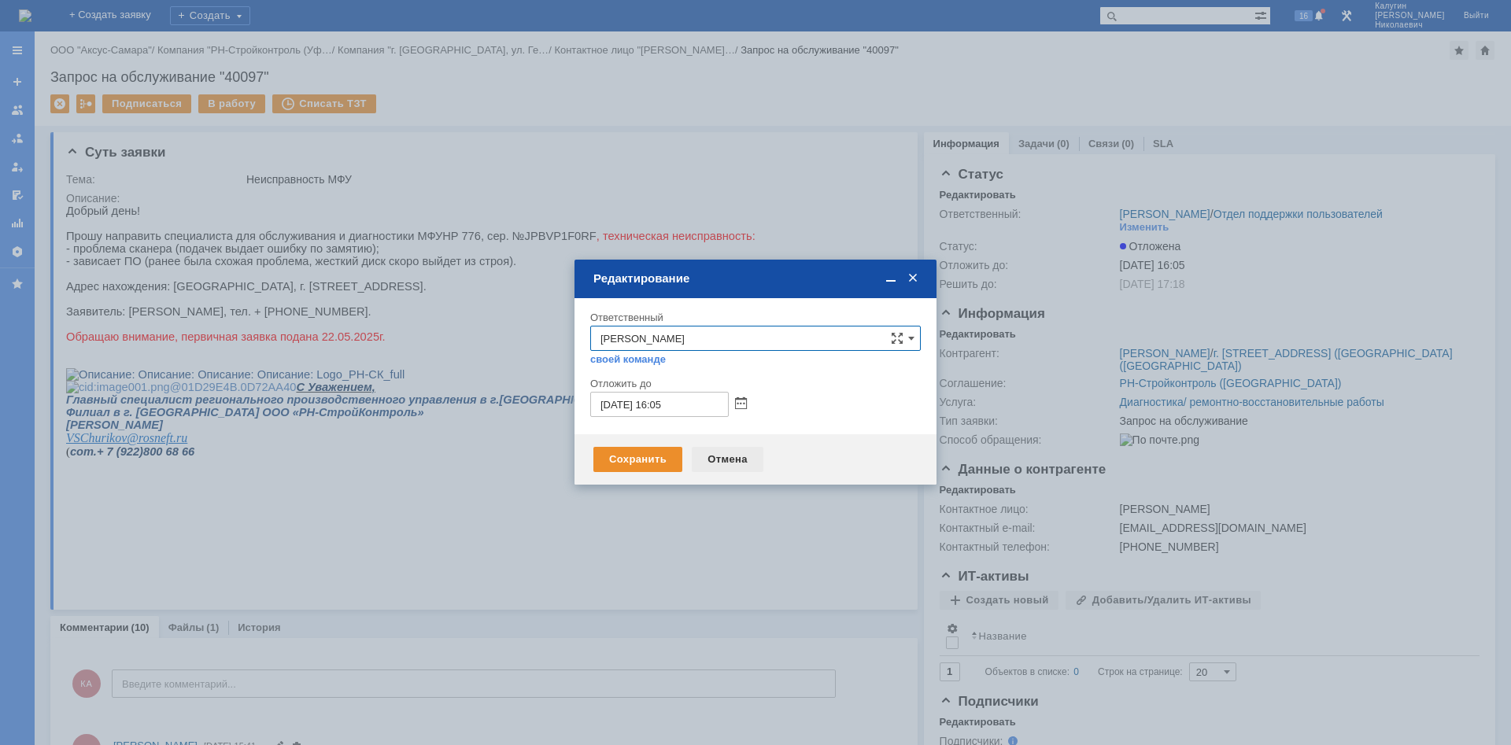
click at [727, 463] on div "Отмена" at bounding box center [728, 459] width 72 height 25
